Goal: Navigation & Orientation: Find specific page/section

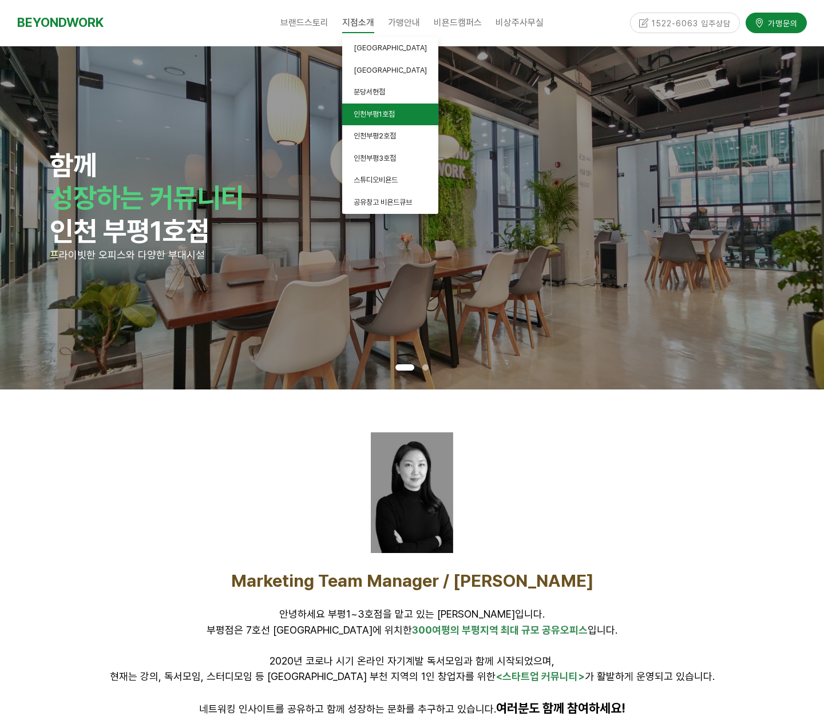
click at [418, 120] on link "인천부평1호점" at bounding box center [390, 115] width 96 height 22
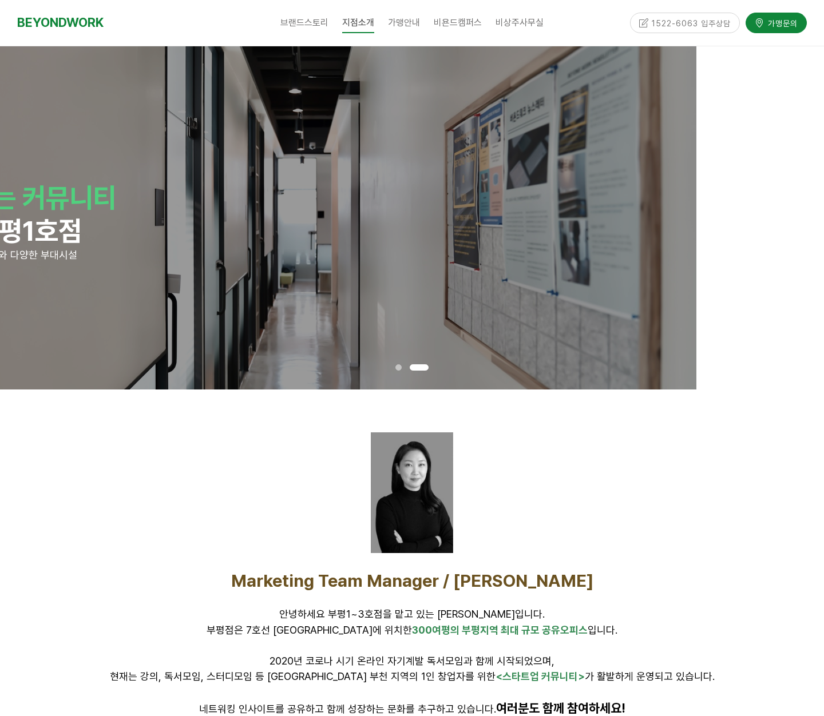
drag, startPoint x: 628, startPoint y: 277, endPoint x: 339, endPoint y: 277, distance: 288.9
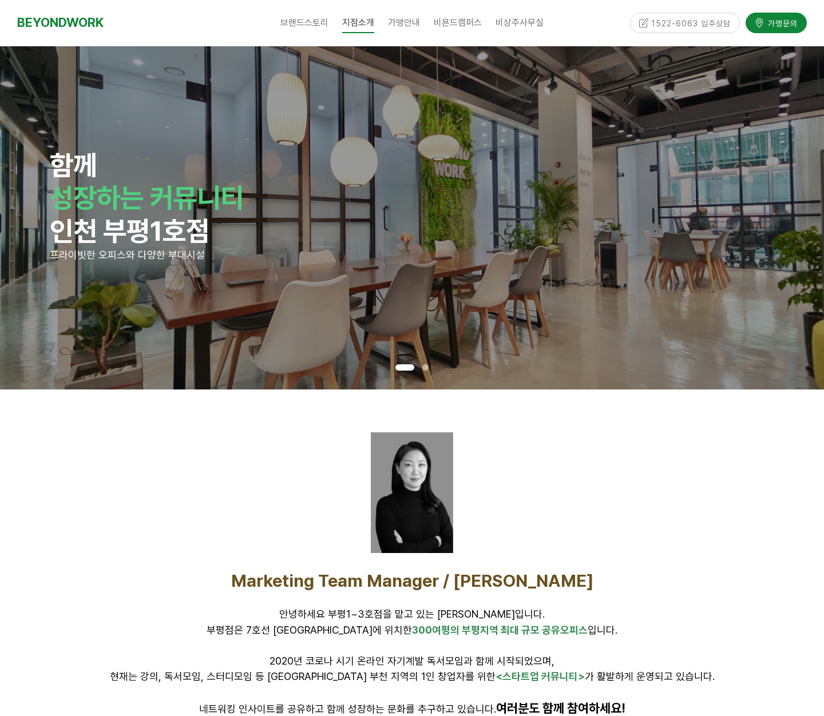
drag, startPoint x: 339, startPoint y: 277, endPoint x: 802, endPoint y: 277, distance: 462.3
click at [802, 277] on div "함께 성장하는 커뮤니티 인천 부평1호점 프라이빗한 오피스와 다양한 부대시설 함께 성장하는 커뮤니티 인천 부평1호점 프라이빗한 오피스와 다양한 …" at bounding box center [823, 217] width 4943 height 343
